Goal: Task Accomplishment & Management: Use online tool/utility

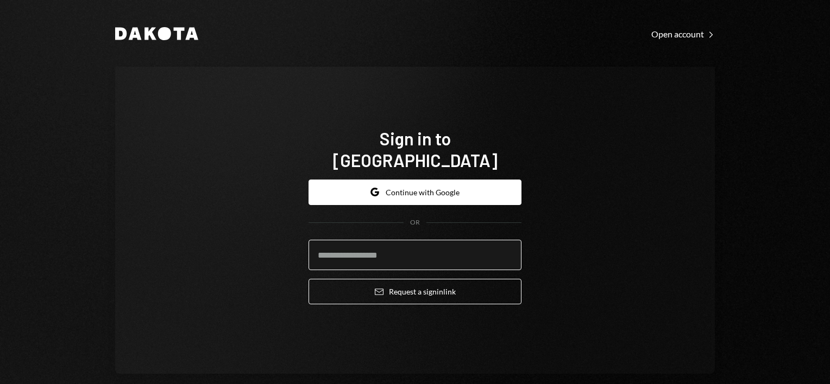
click at [366, 242] on input "email" at bounding box center [414, 255] width 213 height 30
click at [500, 249] on keeper-lock "Open Keeper Popup" at bounding box center [506, 255] width 13 height 13
type input "**********"
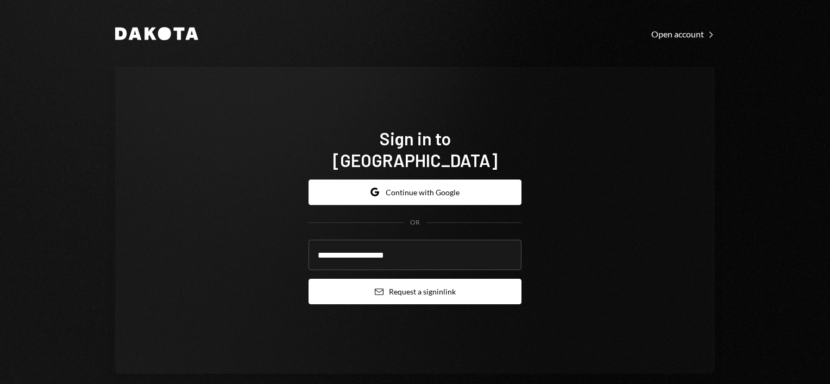
click at [426, 285] on button "Email Request a sign in link" at bounding box center [414, 292] width 213 height 26
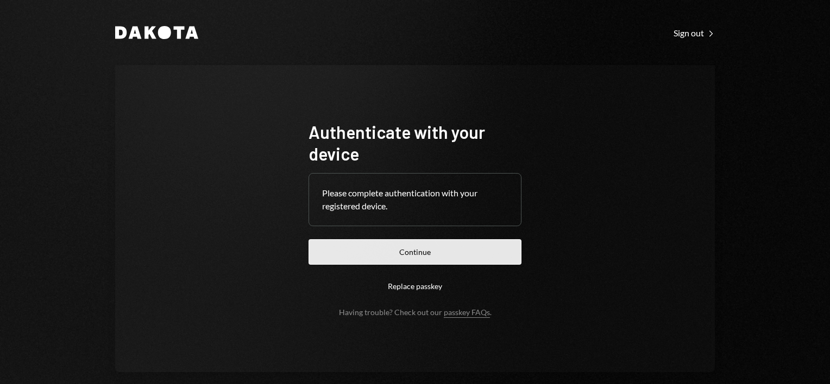
click at [421, 252] on button "Continue" at bounding box center [414, 252] width 213 height 26
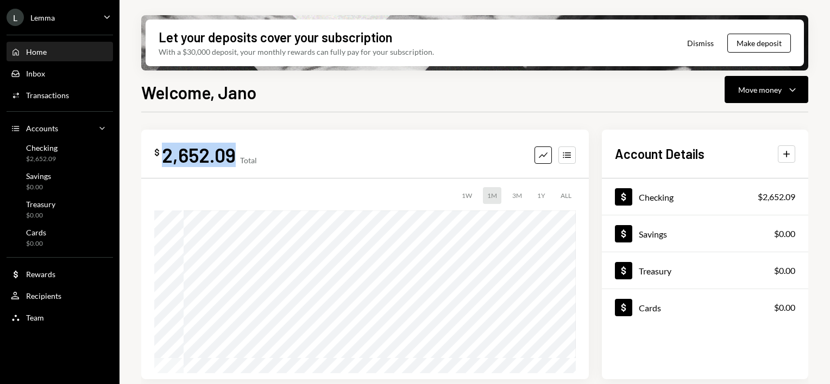
drag, startPoint x: 163, startPoint y: 153, endPoint x: 232, endPoint y: 154, distance: 68.4
click at [232, 154] on div "2,652.09" at bounding box center [199, 155] width 74 height 24
copy div "2,652.09"
